Goal: Task Accomplishment & Management: Use online tool/utility

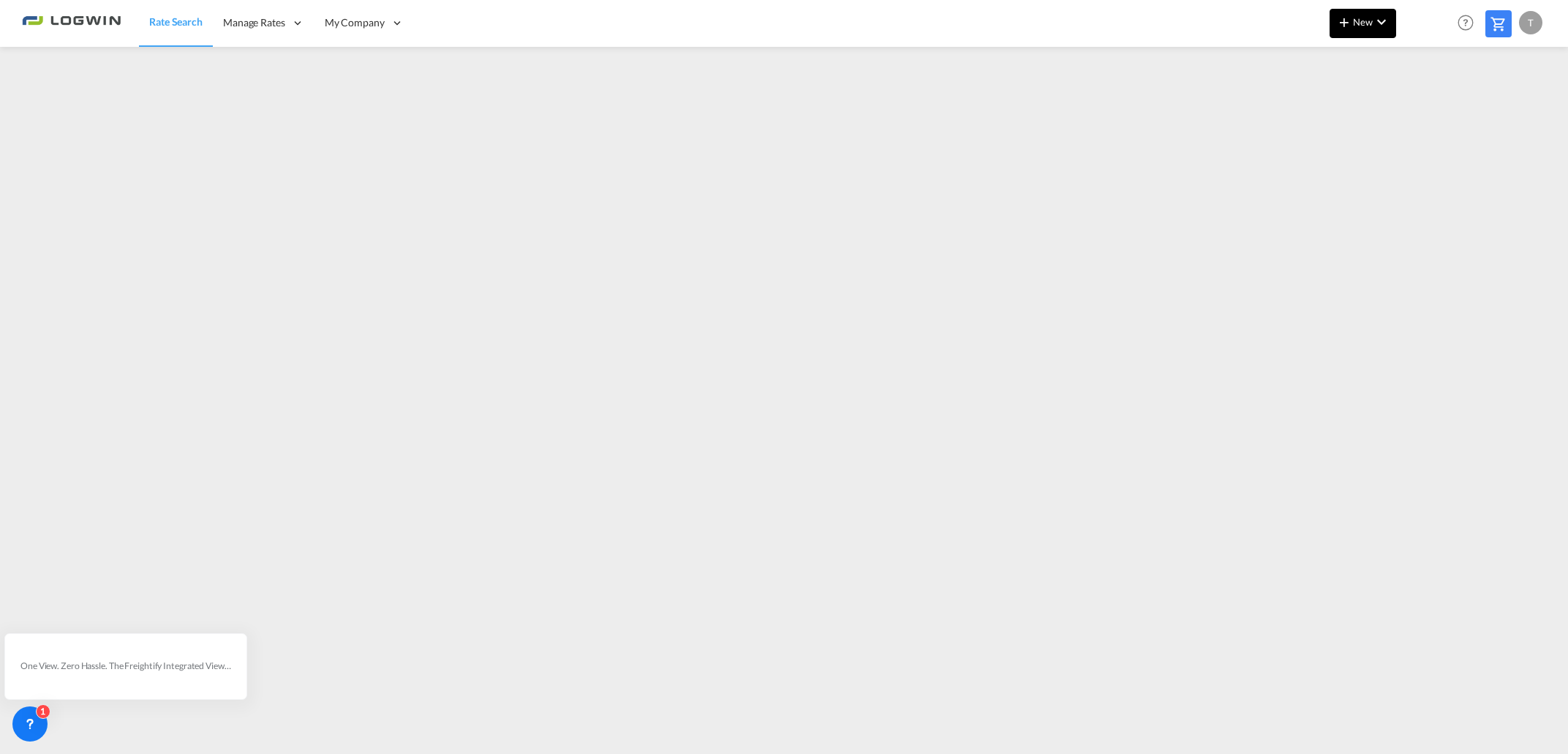
click at [1367, 28] on button "New" at bounding box center [1363, 24] width 66 height 30
click at [1425, 114] on span "Ratesheet" at bounding box center [1422, 110] width 16 height 30
click at [1359, 16] on button "New" at bounding box center [1363, 24] width 66 height 30
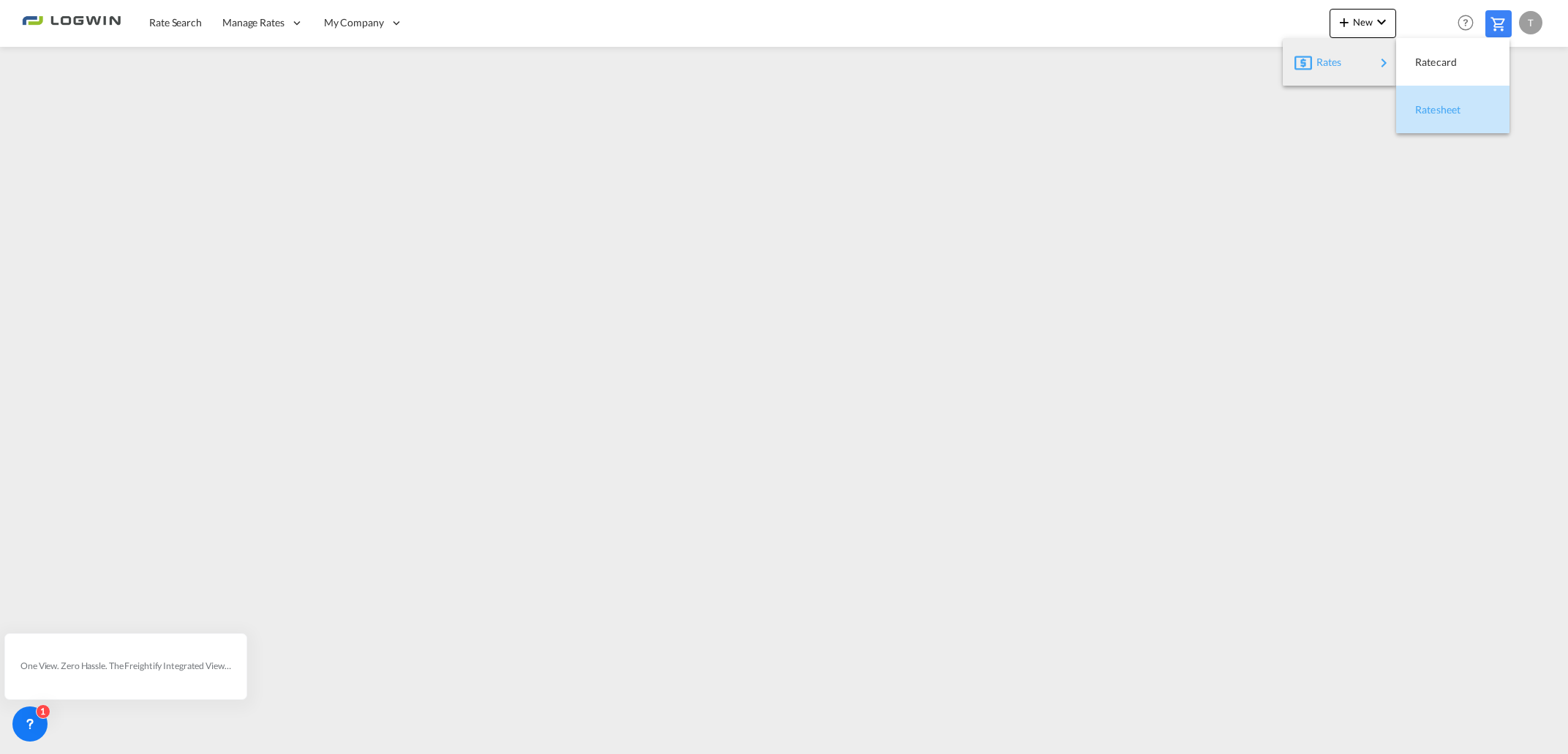
click at [1429, 109] on span "Ratesheet" at bounding box center [1422, 110] width 16 height 30
click at [164, 27] on span "Rate Search" at bounding box center [175, 21] width 53 height 12
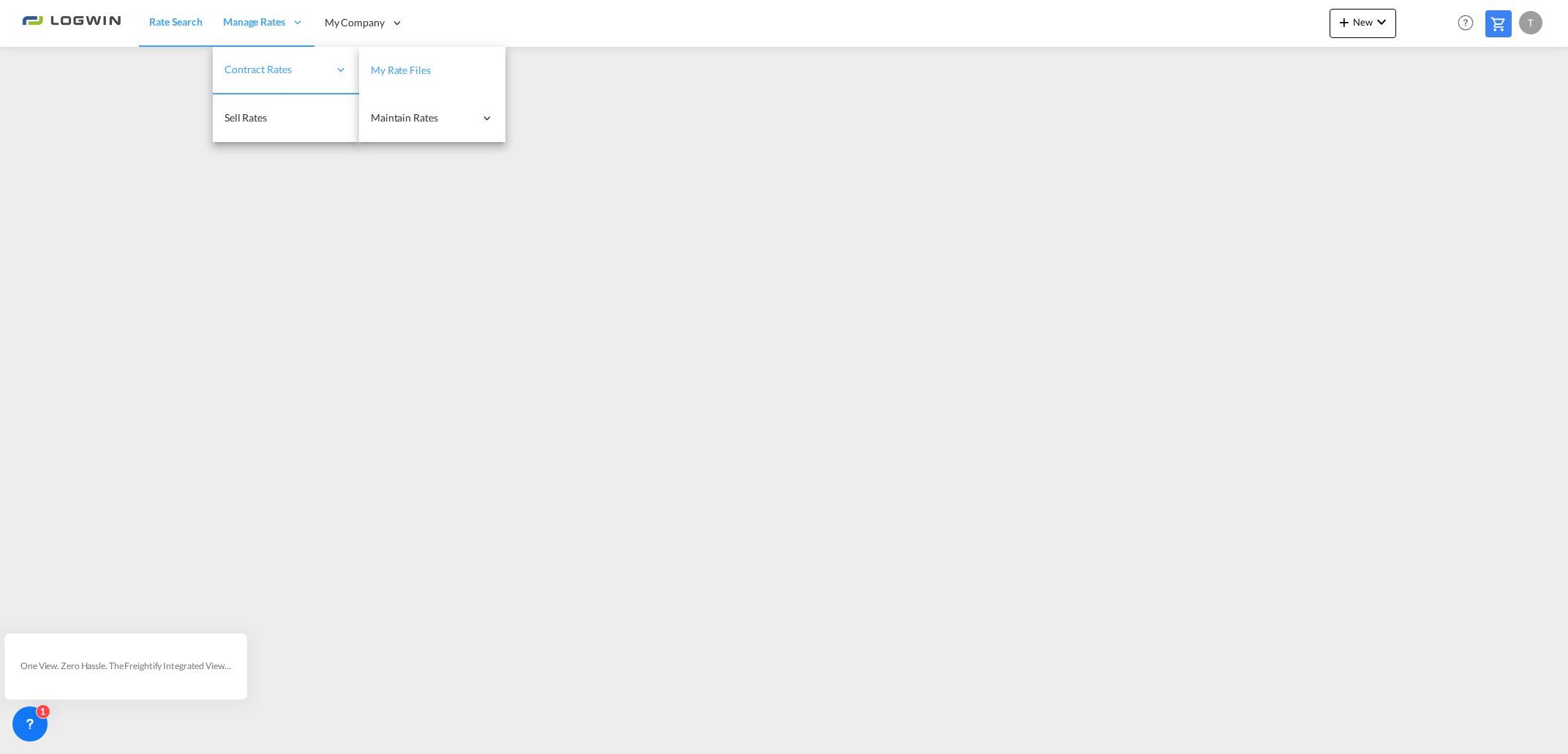
click at [411, 73] on span "My Rate Files" at bounding box center [400, 69] width 60 height 12
